Goal: Task Accomplishment & Management: Manage account settings

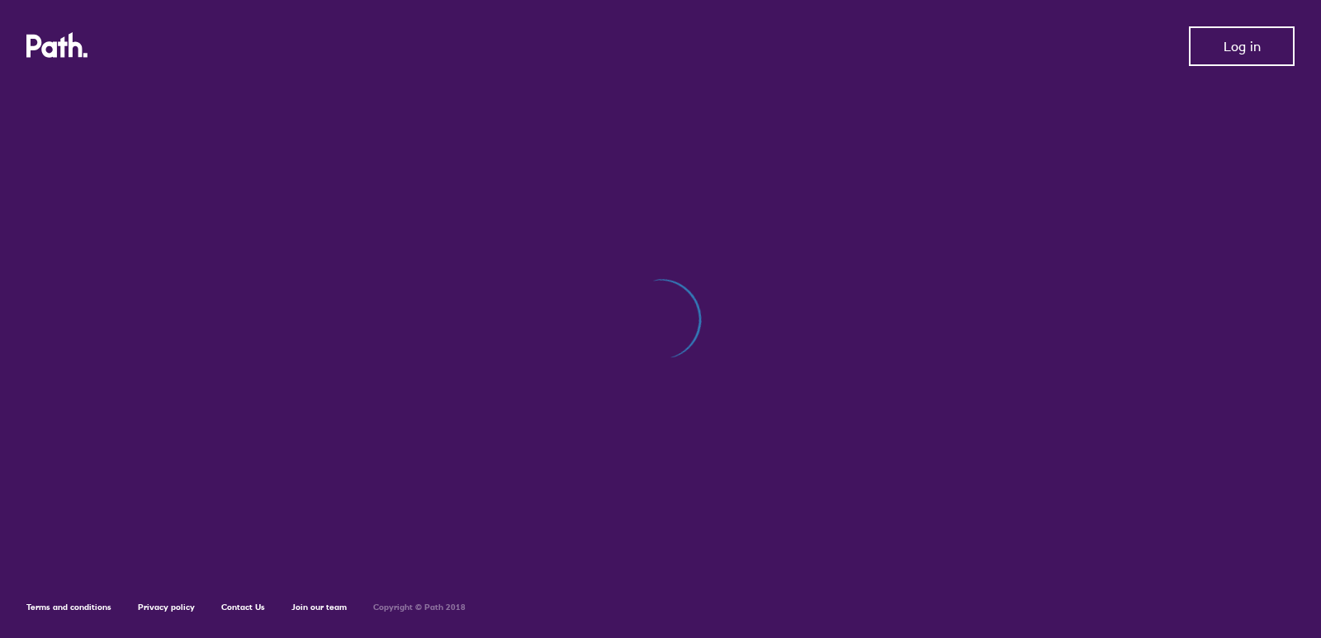
click at [1227, 52] on span "Log in" at bounding box center [1241, 46] width 37 height 15
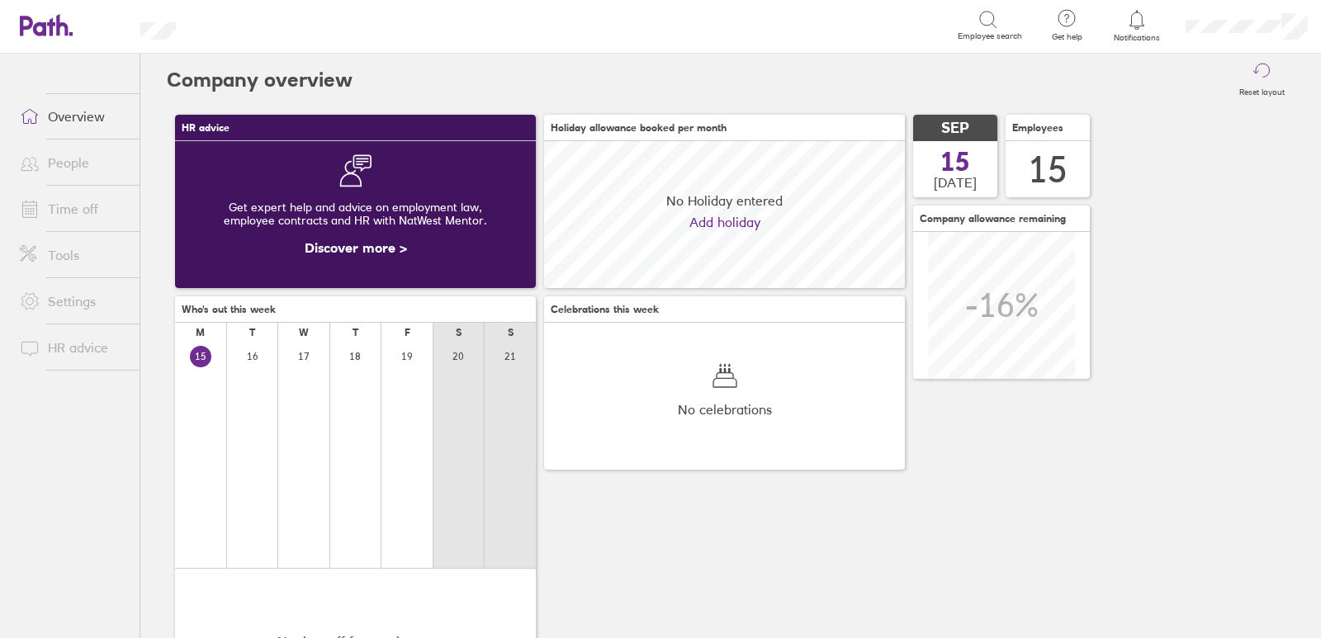
scroll to position [147, 361]
click at [73, 202] on link "Time off" at bounding box center [73, 208] width 133 height 33
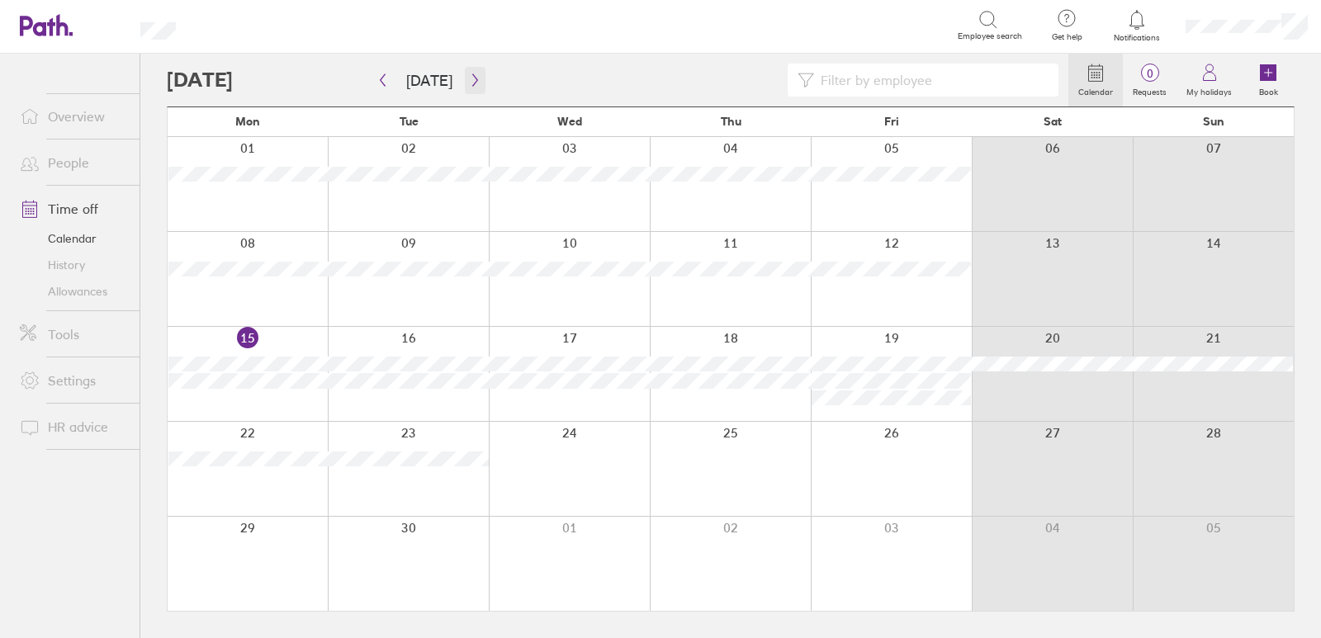
click at [467, 87] on button "button" at bounding box center [475, 80] width 21 height 27
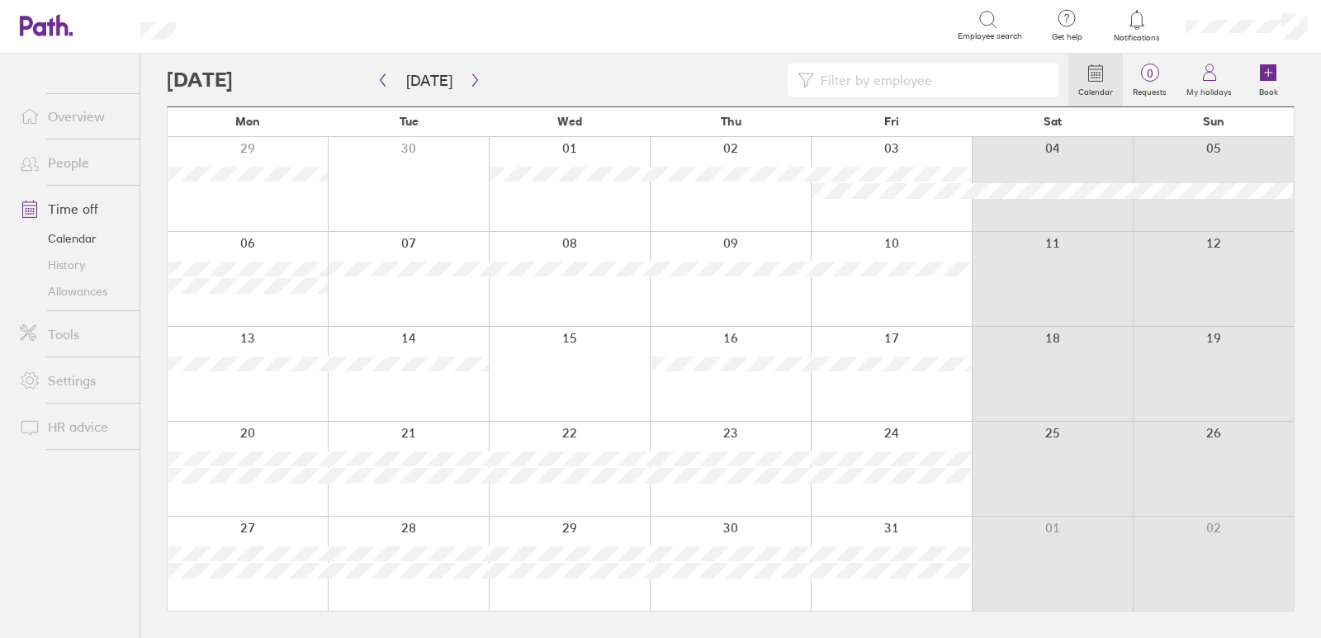
click at [737, 298] on div at bounding box center [730, 279] width 161 height 94
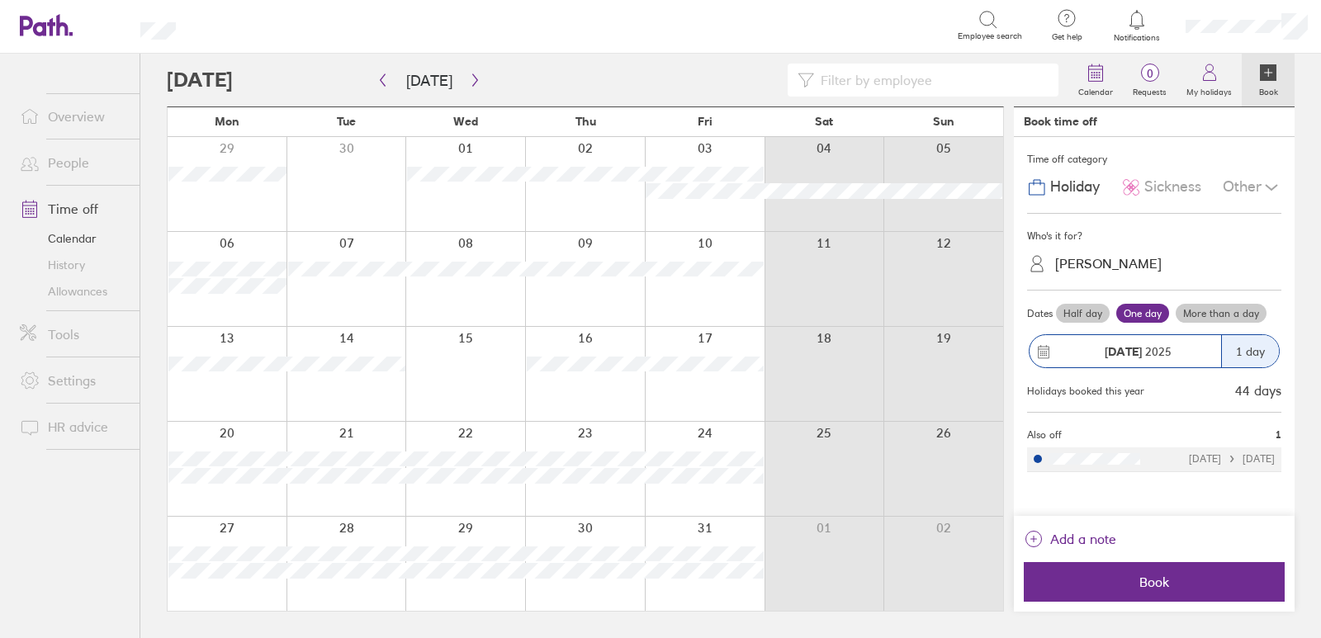
click at [50, 26] on icon at bounding box center [37, 26] width 35 height 20
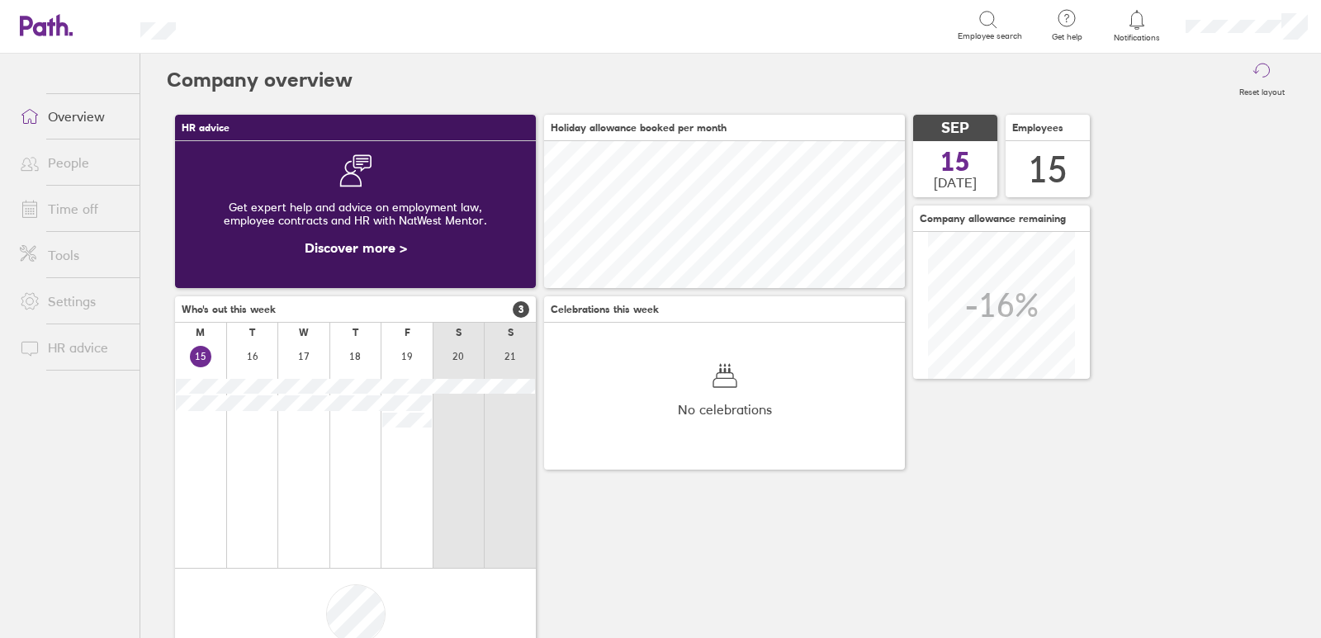
scroll to position [147, 361]
